Goal: Transaction & Acquisition: Purchase product/service

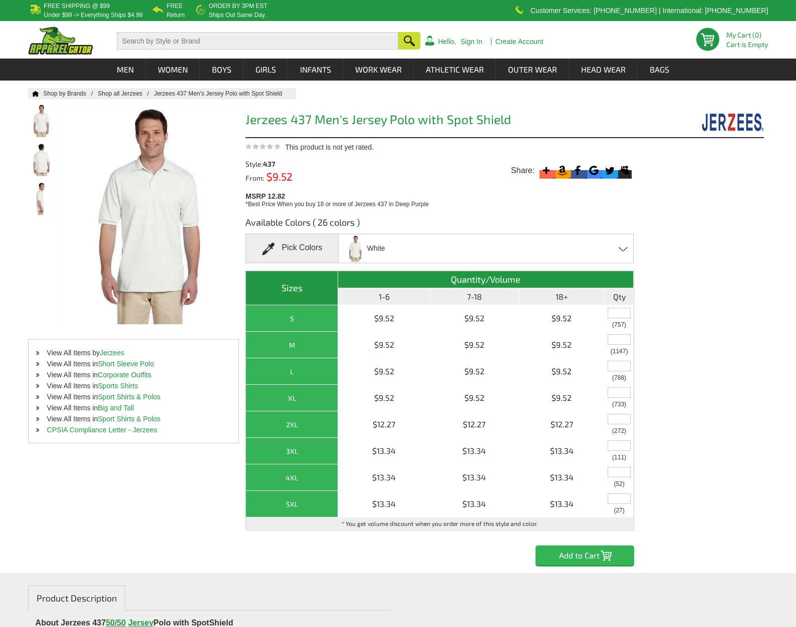
click at [621, 247] on span at bounding box center [623, 249] width 10 height 5
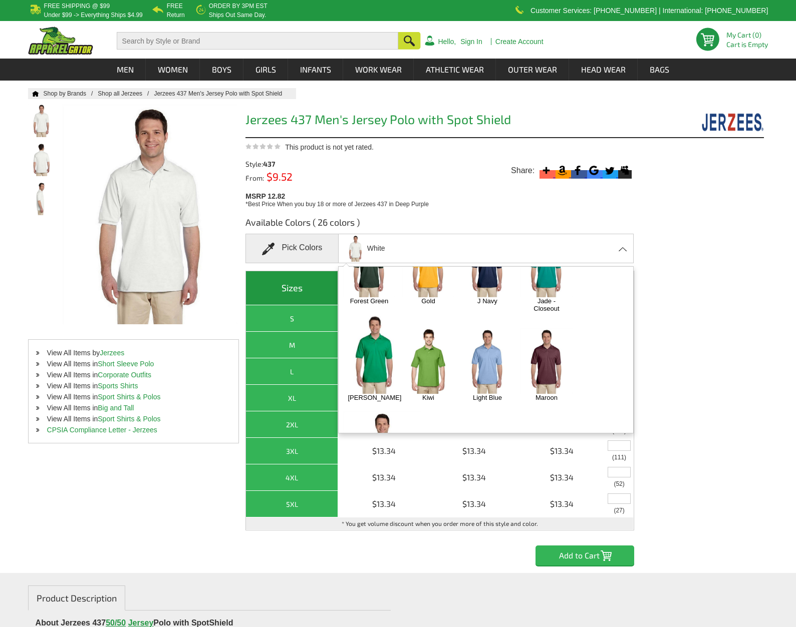
scroll to position [208, 0]
click at [488, 344] on img at bounding box center [487, 360] width 53 height 66
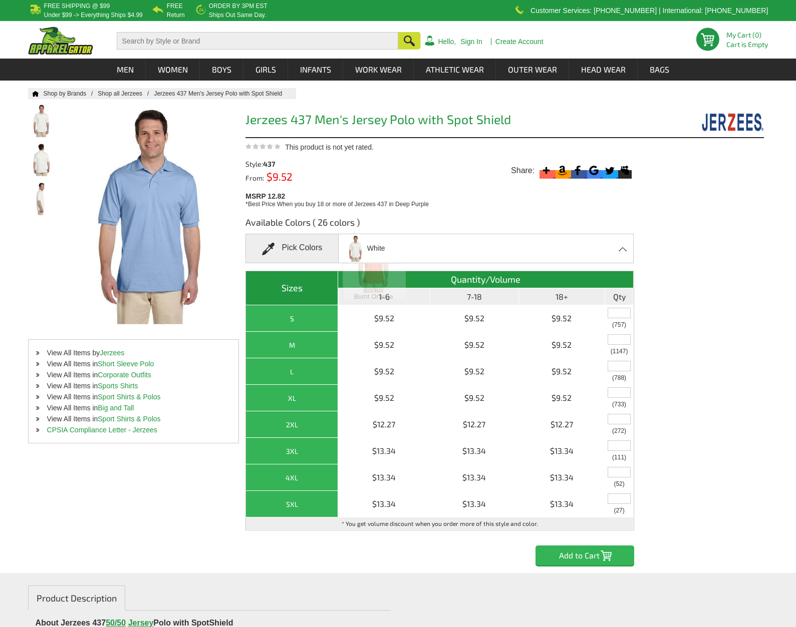
scroll to position [707, 0]
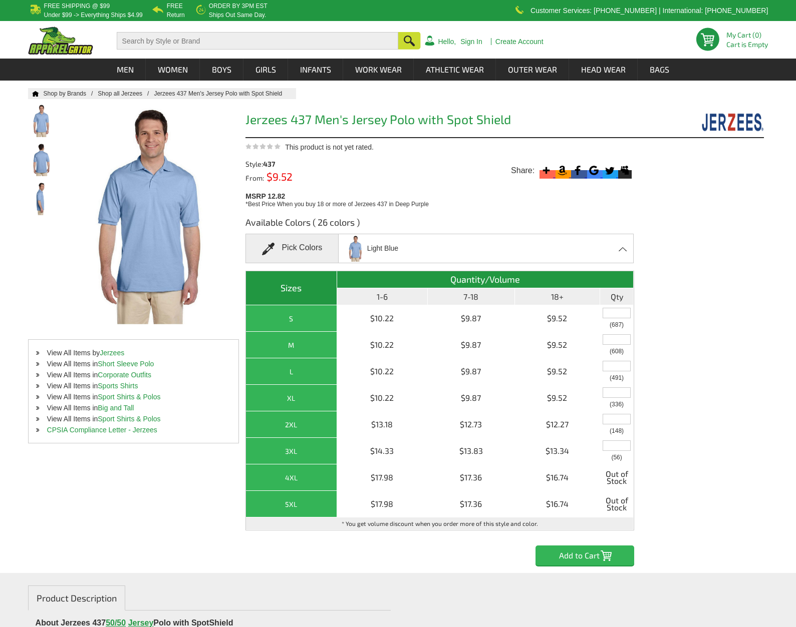
click at [620, 251] on span at bounding box center [623, 249] width 10 height 5
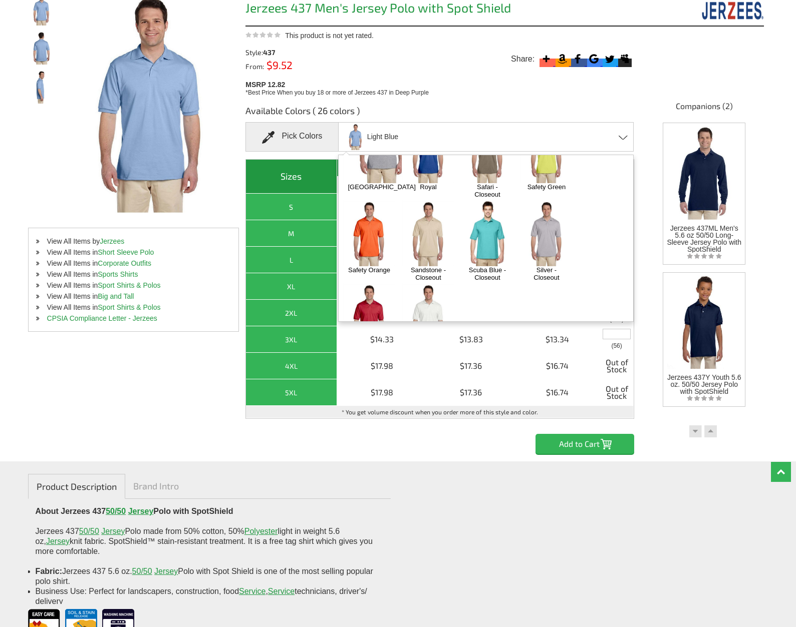
scroll to position [0, 0]
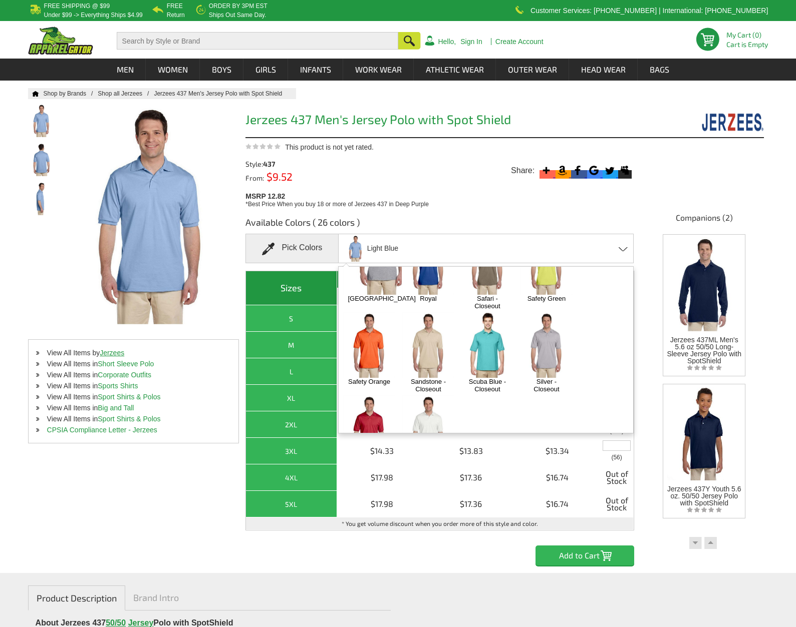
click at [111, 352] on link "Jerzees" at bounding box center [112, 353] width 25 height 8
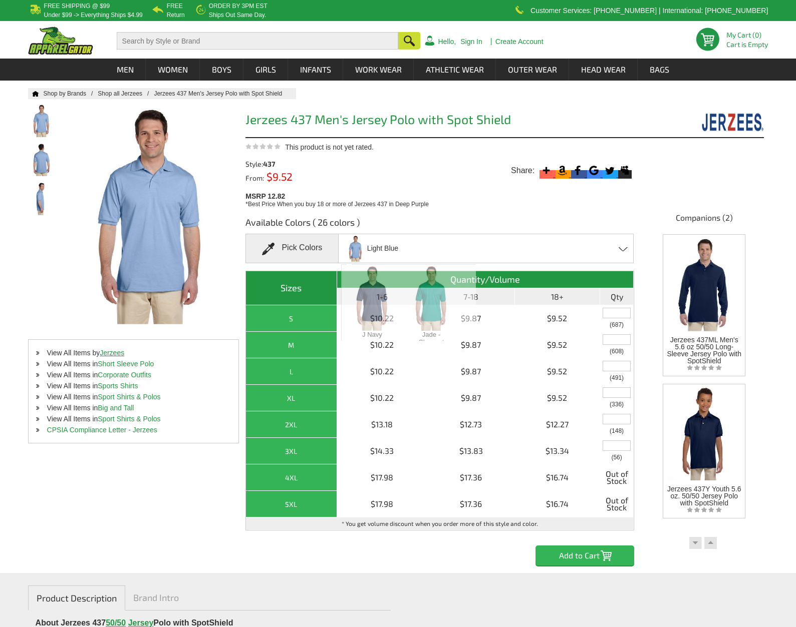
scroll to position [1669, 0]
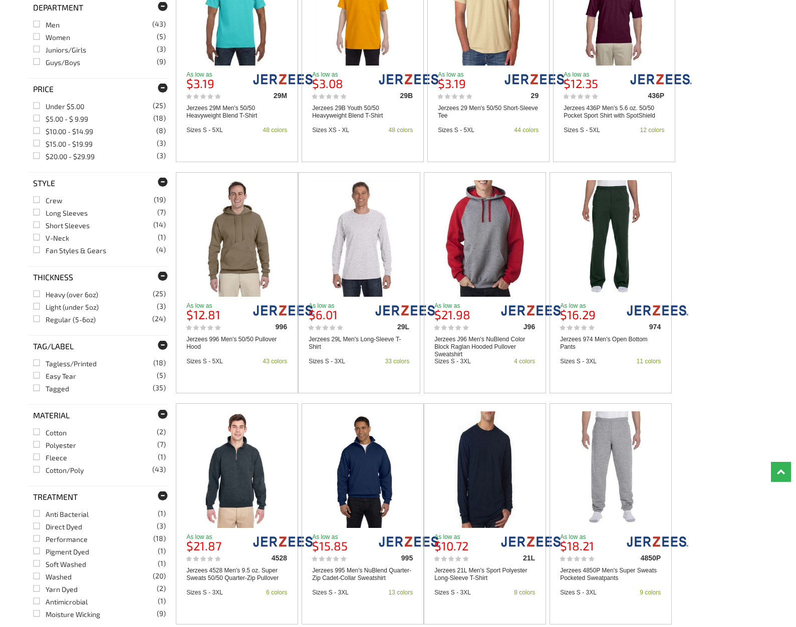
scroll to position [321, 0]
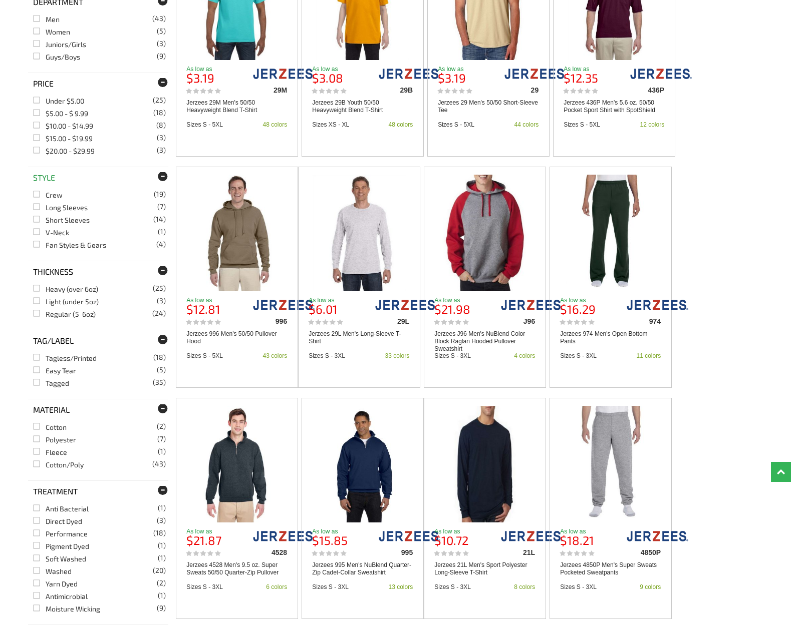
click at [161, 175] on span at bounding box center [160, 177] width 15 height 10
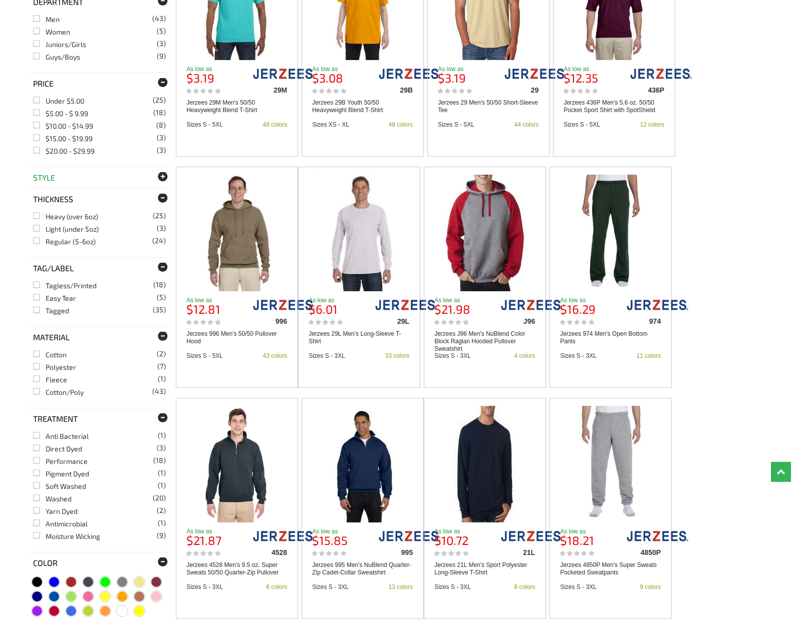
click at [161, 175] on span at bounding box center [160, 177] width 15 height 10
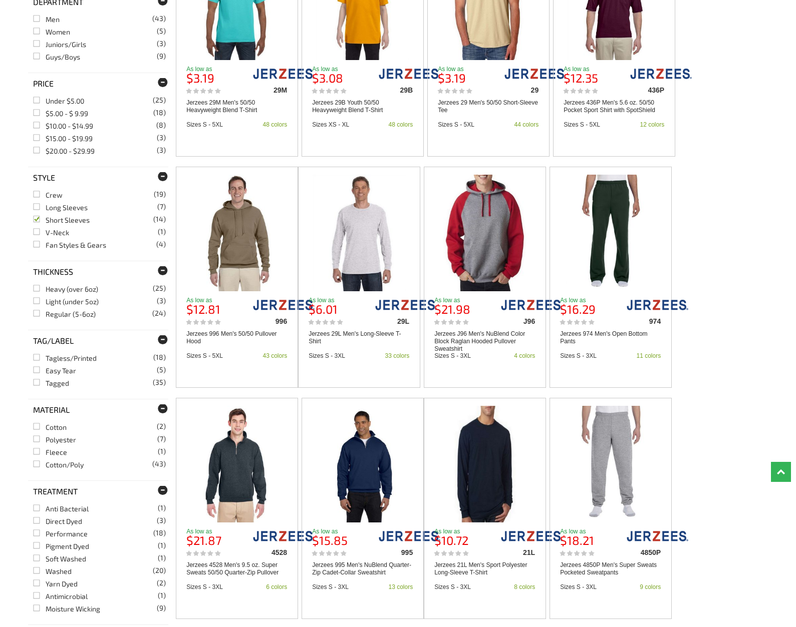
click at [56, 220] on link "Short Sleeves (14)" at bounding box center [61, 220] width 57 height 9
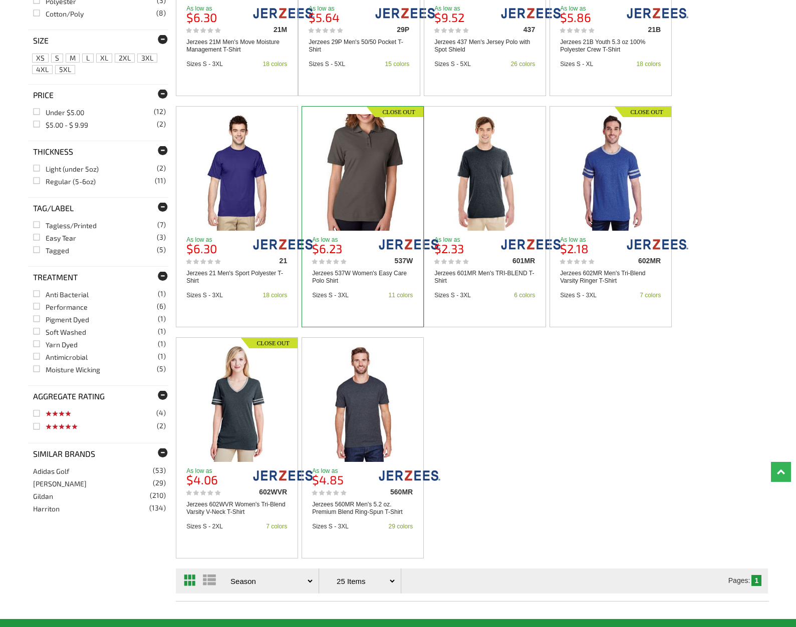
scroll to position [617, 0]
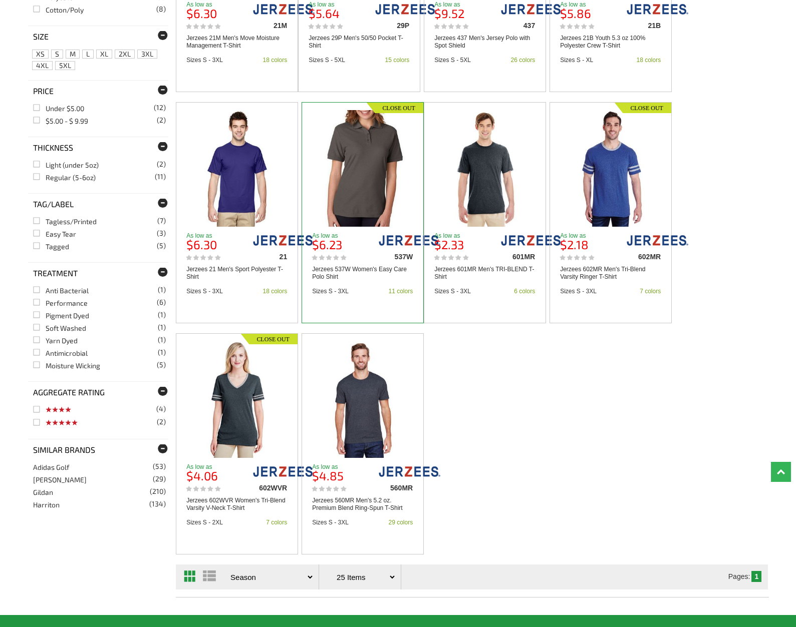
click at [373, 180] on img at bounding box center [362, 168] width 93 height 117
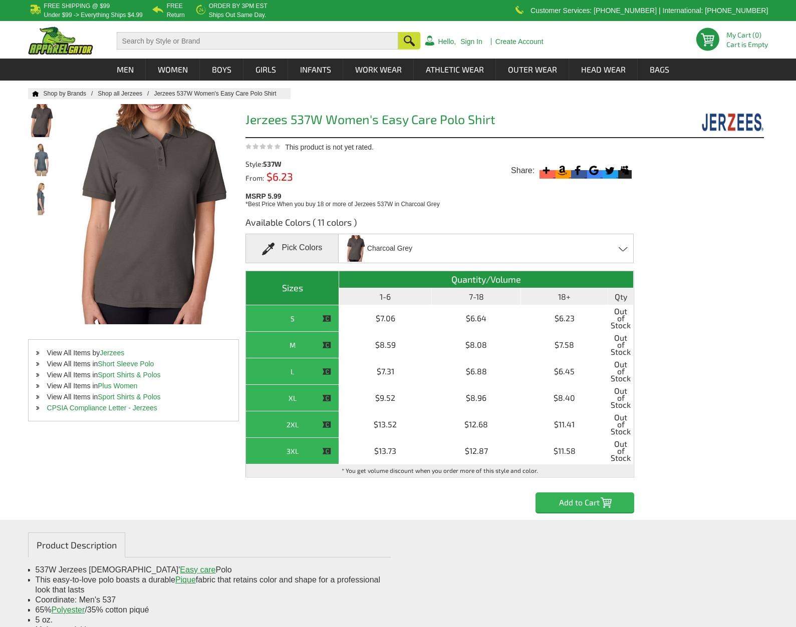
click at [621, 247] on span at bounding box center [623, 249] width 10 height 5
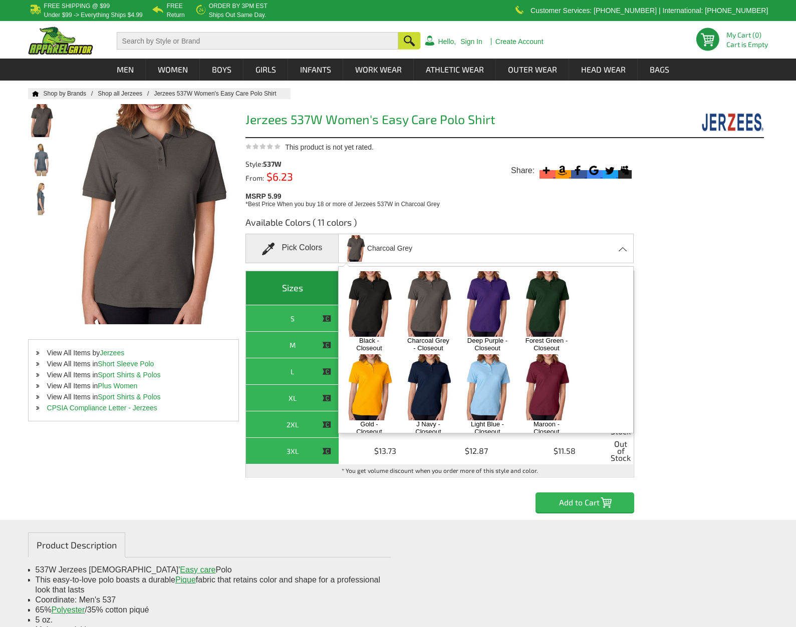
click at [480, 387] on img at bounding box center [487, 387] width 53 height 66
